Goal: Information Seeking & Learning: Learn about a topic

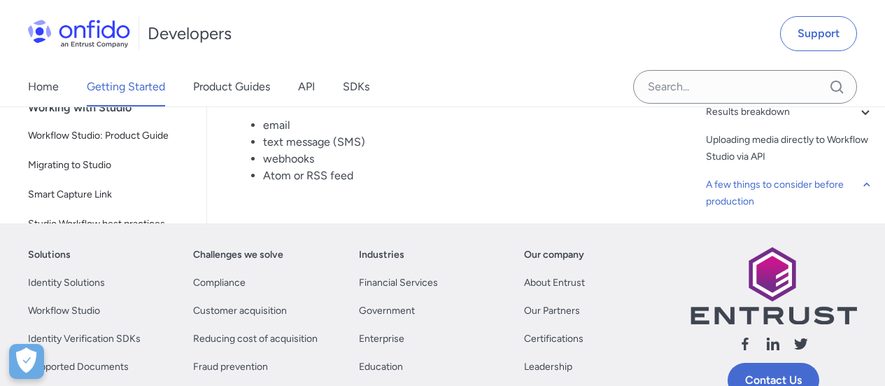
scroll to position [210, 0]
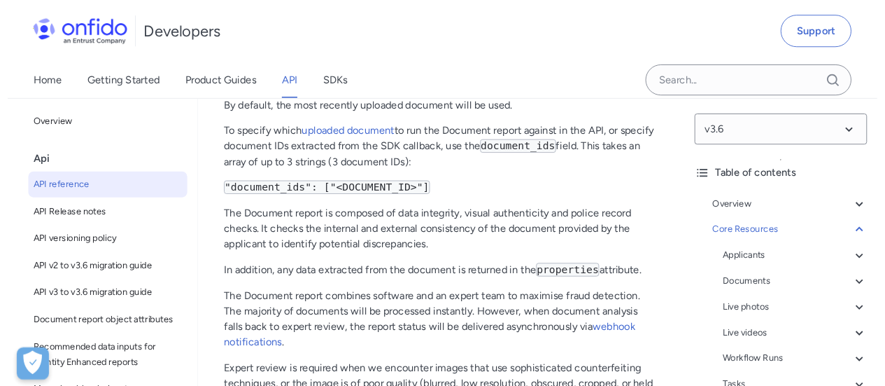
scroll to position [66936, 0]
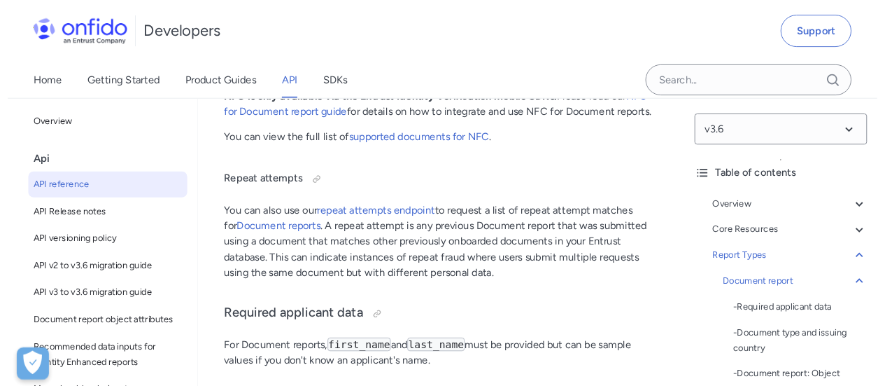
scroll to position [67566, 0]
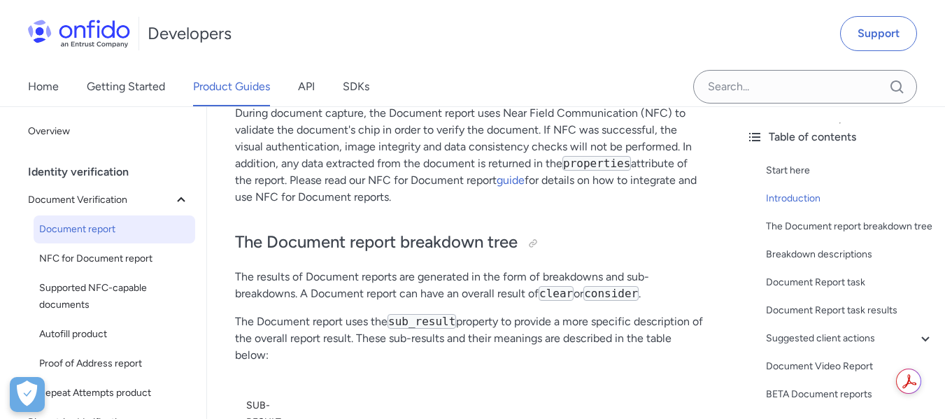
scroll to position [630, 0]
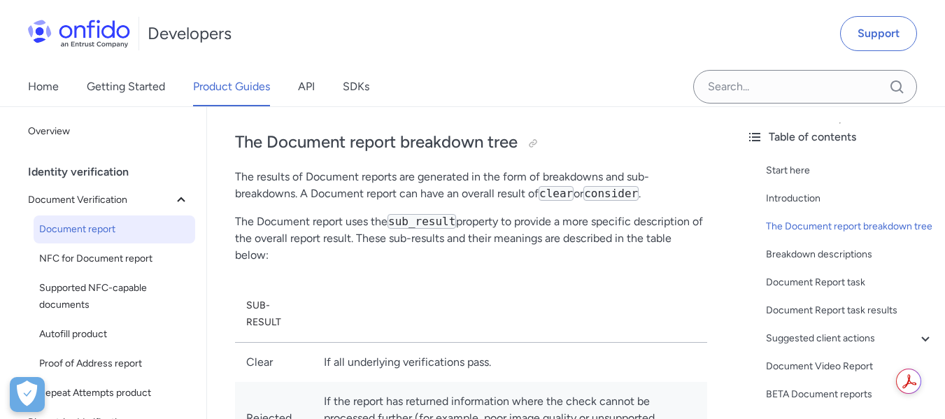
click at [621, 25] on div "Developers Support" at bounding box center [472, 33] width 945 height 67
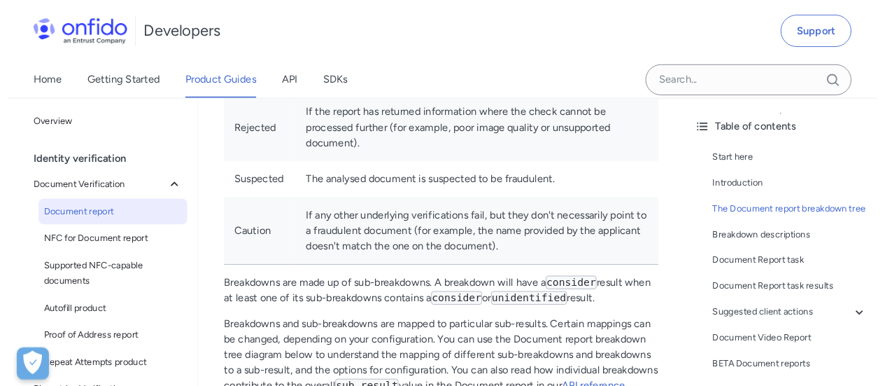
scroll to position [977, 0]
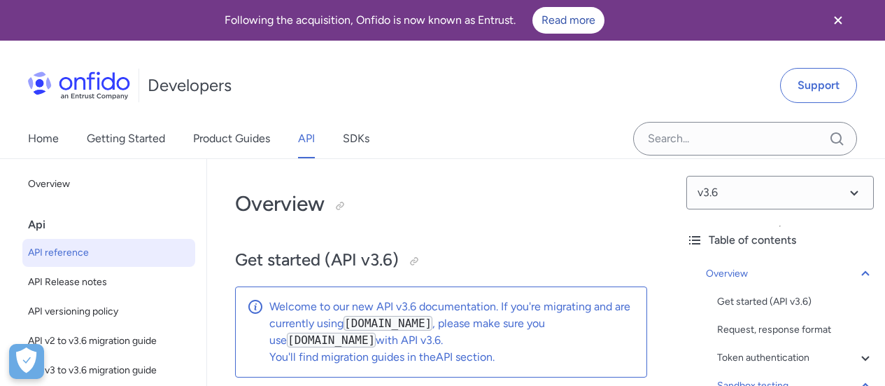
scroll to position [60368, 0]
